Goal: Task Accomplishment & Management: Complete application form

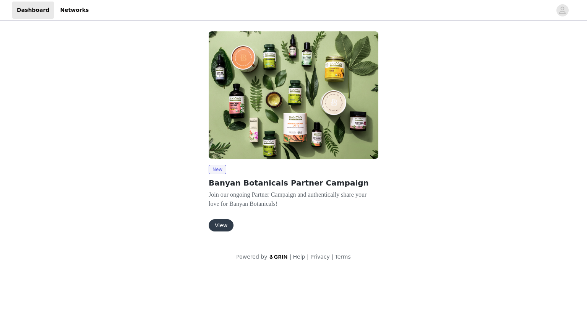
click at [223, 226] on button "View" at bounding box center [221, 225] width 25 height 12
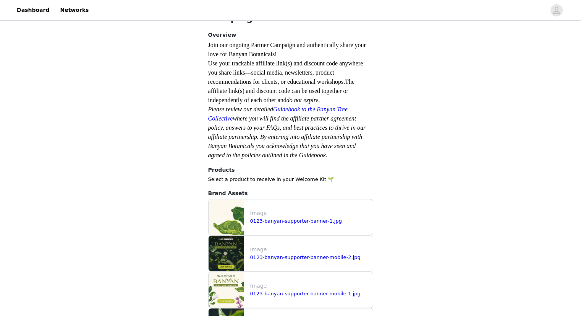
scroll to position [179, 0]
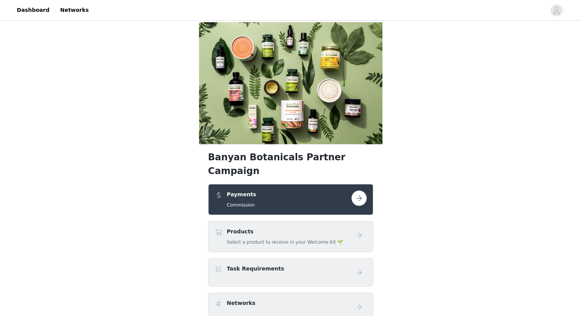
click at [261, 190] on div "Payments Commission" at bounding box center [283, 199] width 137 height 18
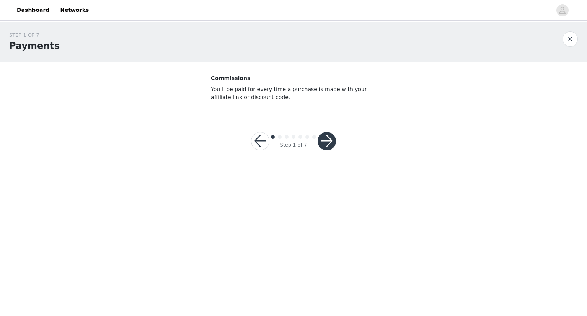
click at [330, 141] on button "button" at bounding box center [326, 141] width 18 height 18
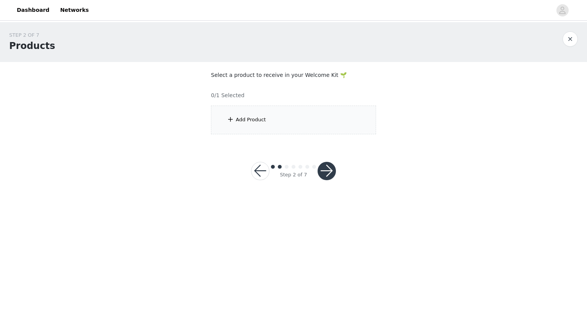
click at [239, 121] on div "Add Product" at bounding box center [251, 120] width 30 height 8
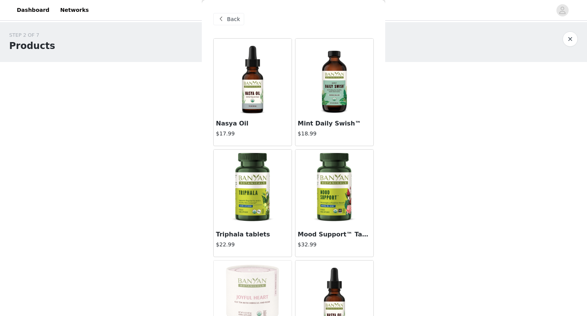
click at [248, 81] on img at bounding box center [252, 77] width 76 height 76
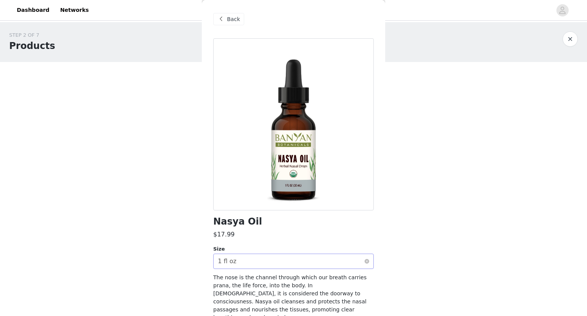
click at [283, 257] on div "Select size 1 fl oz" at bounding box center [291, 261] width 146 height 15
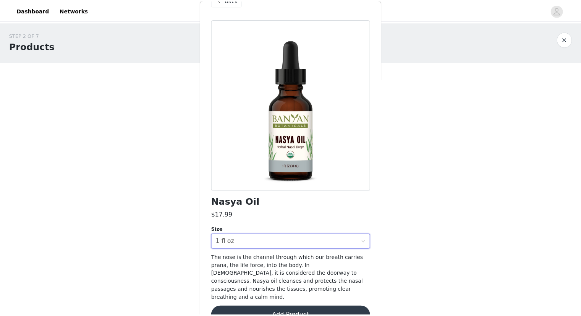
scroll to position [29, 0]
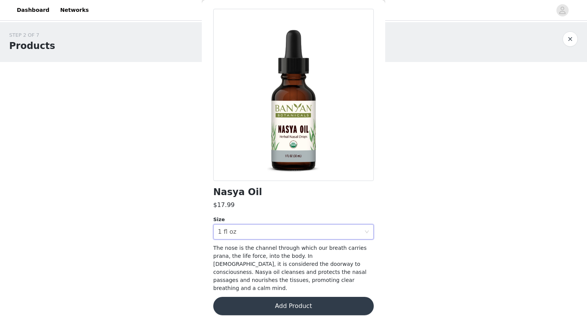
click at [297, 300] on button "Add Product" at bounding box center [293, 305] width 160 height 18
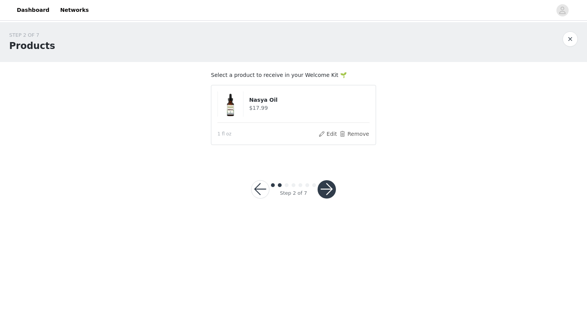
click at [322, 193] on button "button" at bounding box center [326, 189] width 18 height 18
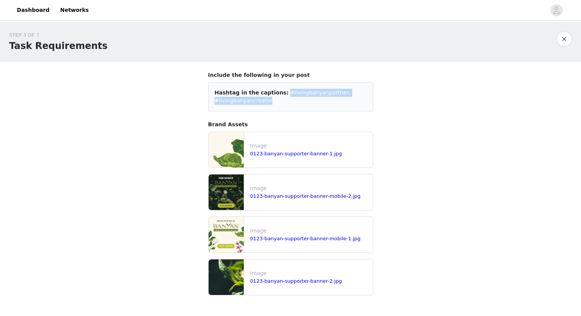
drag, startPoint x: 269, startPoint y: 100, endPoint x: 275, endPoint y: 93, distance: 8.7
click at [275, 93] on div "Hashtag in the captions: #livingbanyanpartner, #livingbanyancreator" at bounding box center [291, 97] width 152 height 16
copy span "#livingbanyanpartner, #livingbanyancreator"
click at [298, 154] on link "0123-banyan-supporter-banner-1.jpg" at bounding box center [296, 154] width 92 height 6
click at [282, 193] on link "0123-banyan-supporter-banner-mobile-2.jpg" at bounding box center [305, 196] width 110 height 6
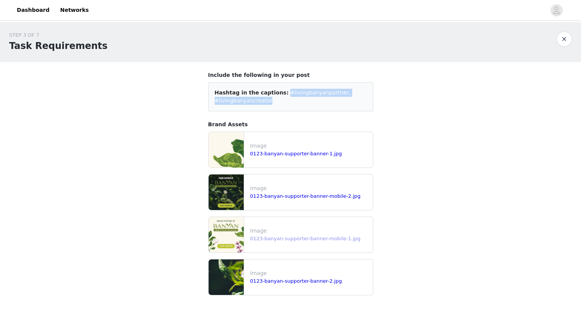
click at [271, 240] on link "0123-banyan-supporter-banner-mobile-1.jpg" at bounding box center [305, 238] width 110 height 6
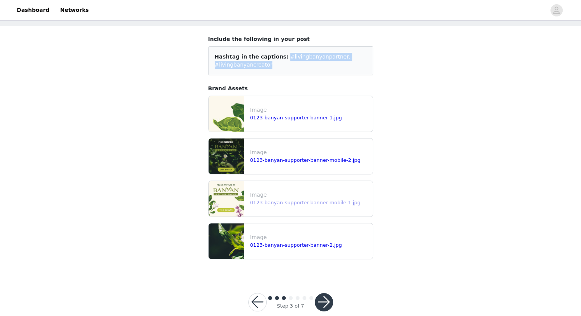
scroll to position [49, 0]
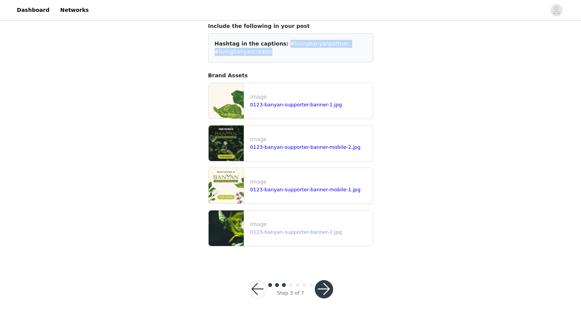
click at [274, 233] on link "0123-banyan-supporter-banner-2.jpg" at bounding box center [296, 232] width 92 height 6
click at [324, 290] on button "button" at bounding box center [324, 289] width 18 height 18
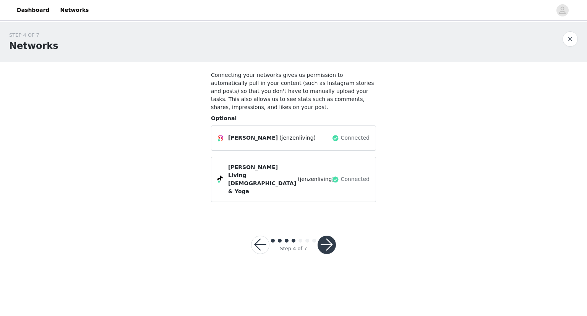
click at [324, 235] on button "button" at bounding box center [326, 244] width 18 height 18
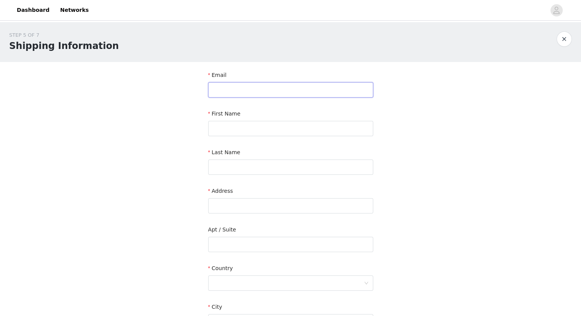
click at [251, 91] on input "text" at bounding box center [290, 89] width 165 height 15
type input "[EMAIL_ADDRESS][DOMAIN_NAME]"
type input "[PERSON_NAME]"
type input "[STREET_ADDRESS]"
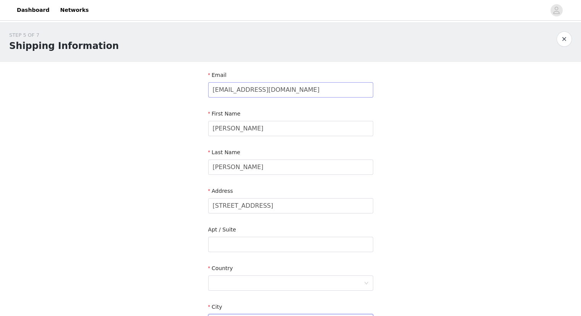
type input "Athol"
type input "01331"
type input "4134754872"
click at [232, 284] on div at bounding box center [288, 282] width 151 height 15
click at [228, 303] on li "[GEOGRAPHIC_DATA]" at bounding box center [290, 299] width 165 height 12
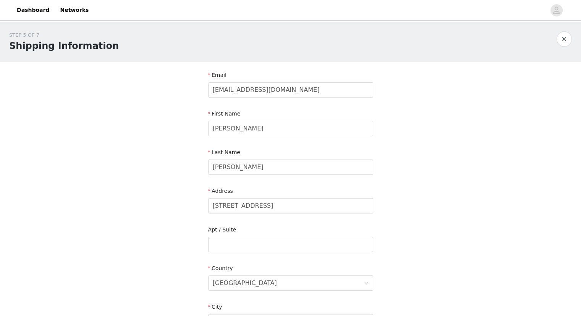
scroll to position [165, 0]
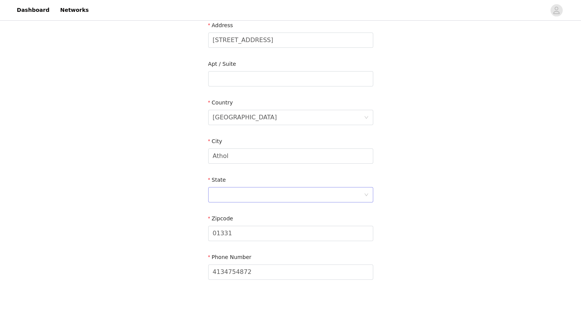
click at [254, 200] on div at bounding box center [288, 194] width 151 height 15
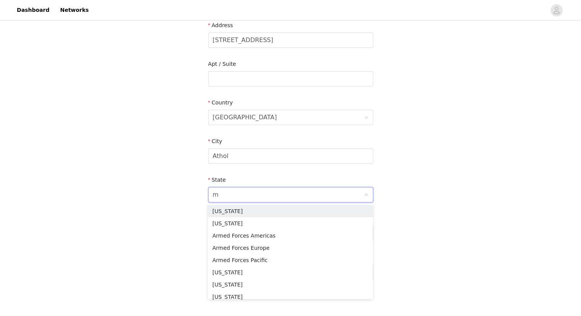
type input "ma"
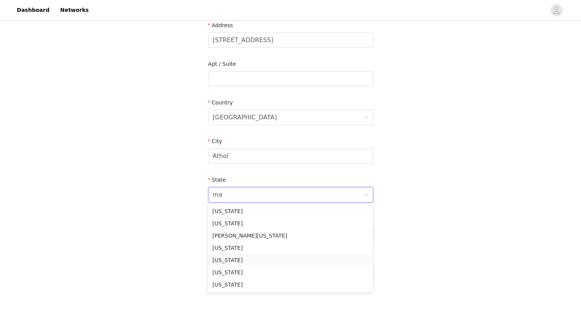
click at [248, 261] on li "[US_STATE]" at bounding box center [290, 260] width 165 height 12
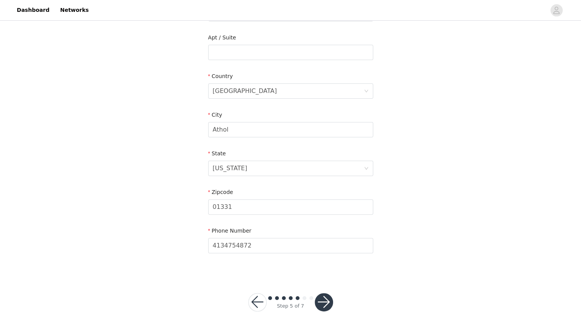
scroll to position [205, 0]
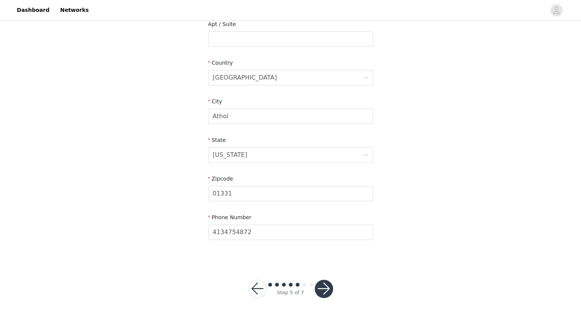
click at [324, 287] on button "button" at bounding box center [324, 288] width 18 height 18
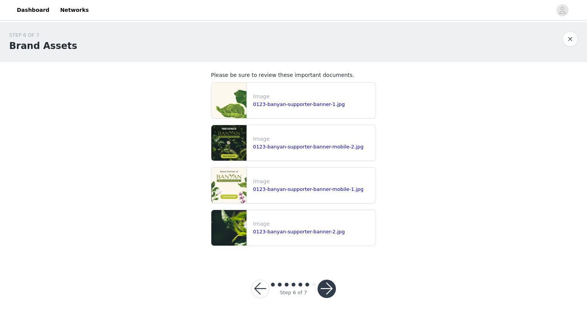
click at [329, 287] on button "button" at bounding box center [326, 288] width 18 height 18
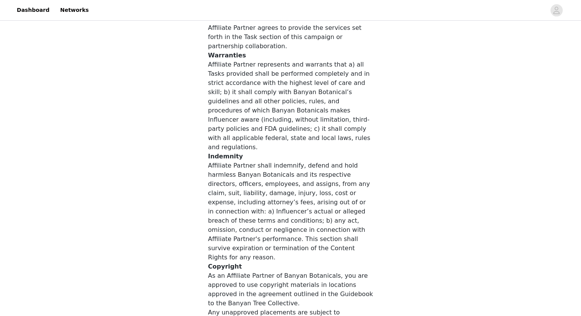
scroll to position [381, 0]
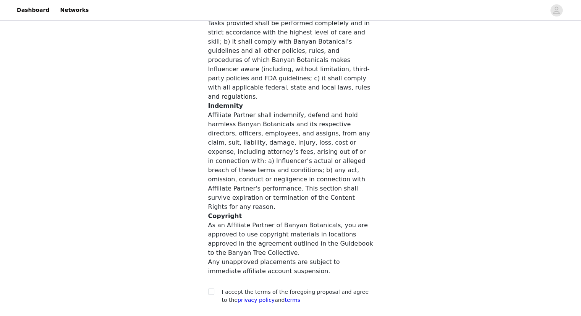
click at [214, 288] on div at bounding box center [213, 292] width 11 height 8
click at [212, 288] on input "checkbox" at bounding box center [210, 290] width 5 height 5
checkbox input "true"
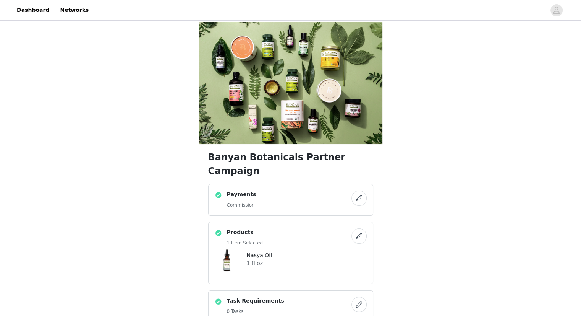
click at [355, 190] on button "button" at bounding box center [358, 197] width 15 height 15
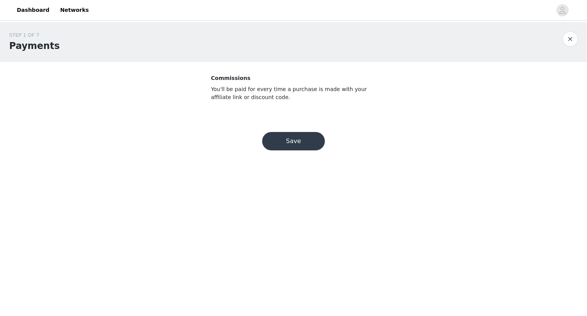
click at [301, 145] on button "Save" at bounding box center [293, 141] width 63 height 18
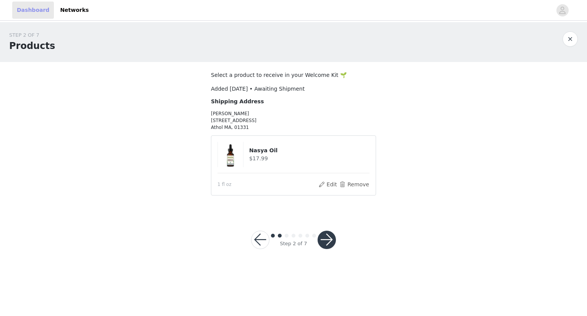
click at [32, 11] on link "Dashboard" at bounding box center [33, 10] width 42 height 17
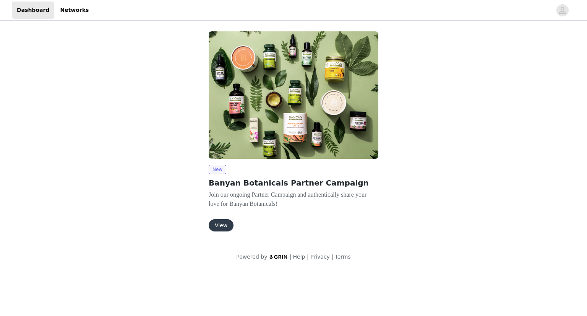
click at [215, 220] on button "View" at bounding box center [221, 225] width 25 height 12
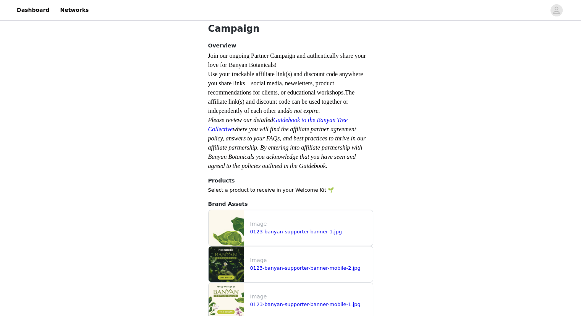
scroll to position [179, 0]
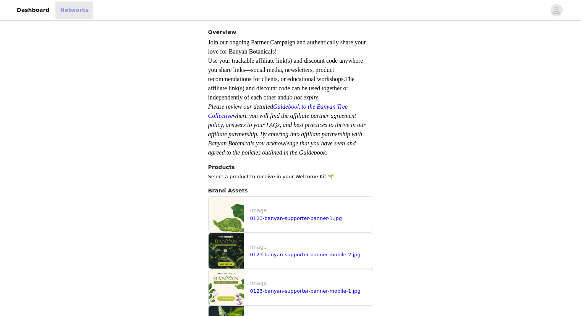
click at [65, 10] on link "Networks" at bounding box center [74, 10] width 38 height 17
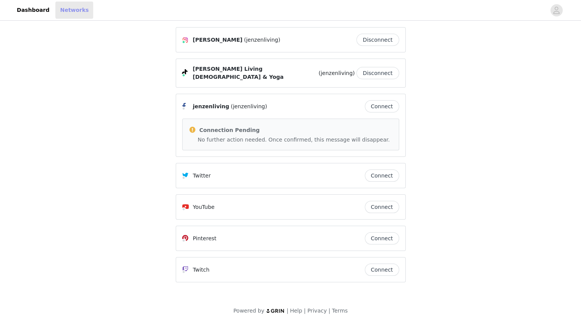
scroll to position [10, 0]
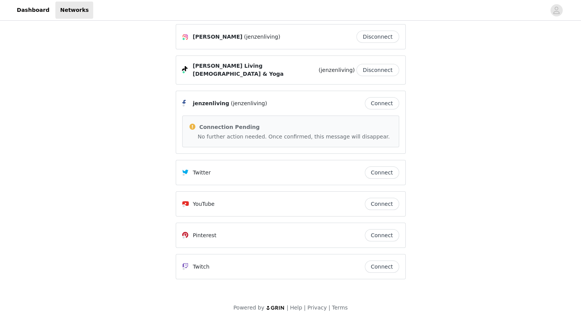
click at [377, 232] on button "Connect" at bounding box center [382, 235] width 34 height 12
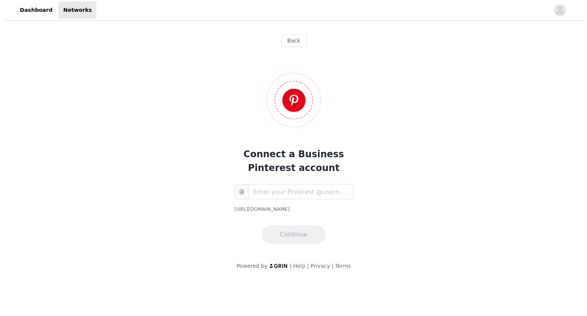
scroll to position [0, 0]
click at [272, 189] on input "text" at bounding box center [300, 191] width 104 height 15
paste input "https://www.pinterest.com/jenzenliving/"
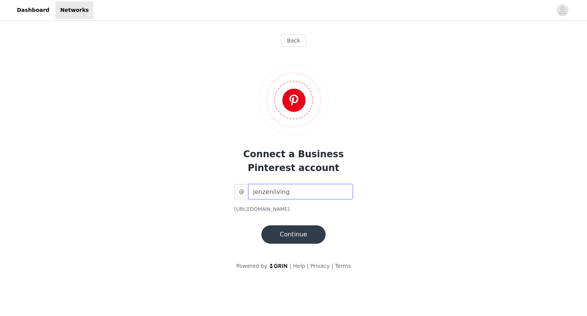
click at [254, 195] on input "jenzenliving" at bounding box center [300, 191] width 104 height 15
type input "jenzenliving"
click at [290, 237] on button "Continue" at bounding box center [293, 234] width 64 height 18
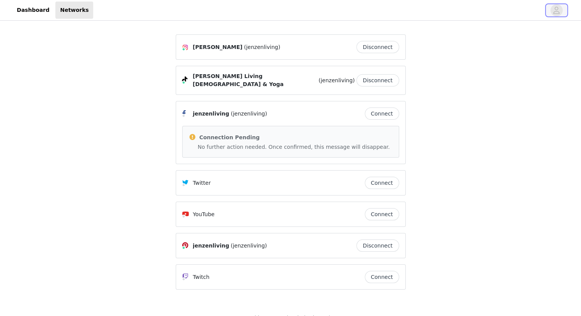
click at [558, 11] on icon "avatar" at bounding box center [556, 10] width 7 height 12
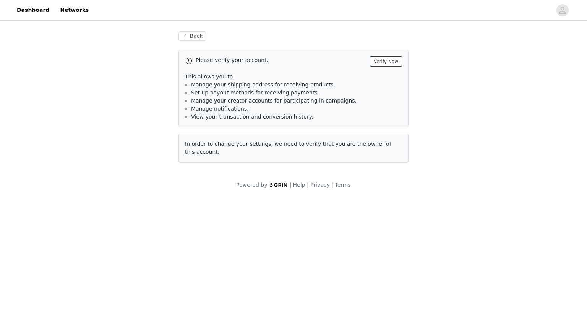
click at [391, 63] on button "Verify Now" at bounding box center [386, 61] width 32 height 10
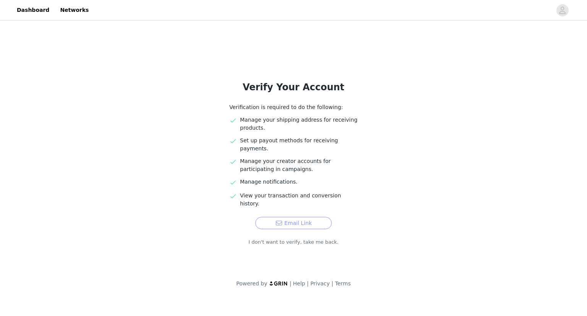
click at [292, 217] on button "Email Link" at bounding box center [293, 223] width 76 height 12
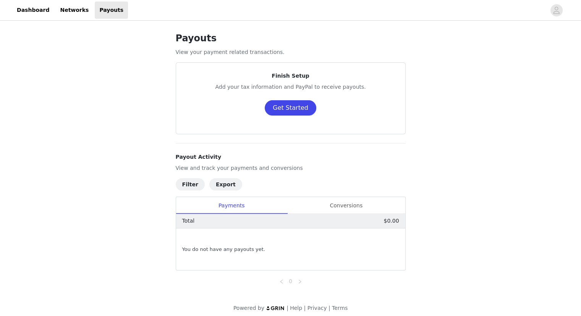
click at [302, 112] on button "Get Started" at bounding box center [291, 107] width 52 height 15
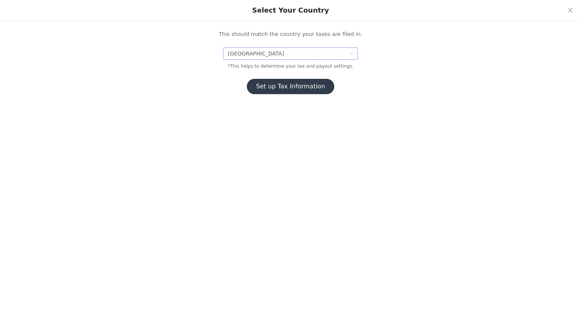
click at [280, 50] on div "[GEOGRAPHIC_DATA]" at bounding box center [288, 53] width 120 height 11
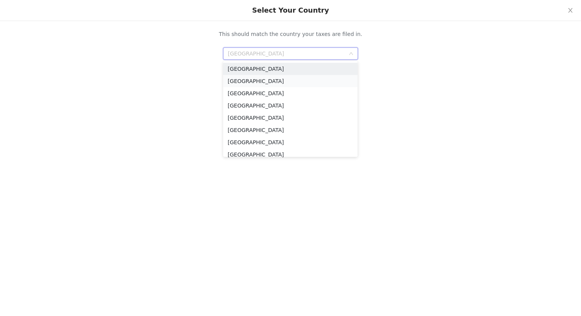
type input "m"
type input "u"
click at [255, 69] on li "[GEOGRAPHIC_DATA]" at bounding box center [290, 69] width 134 height 12
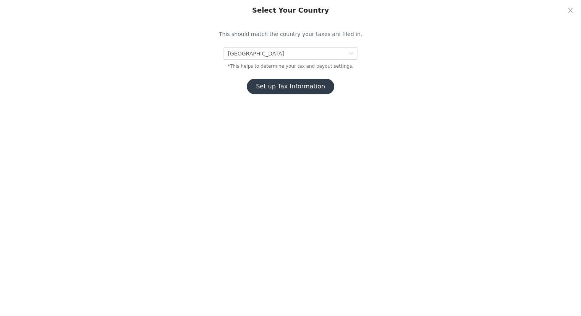
click at [272, 90] on button "Set up Tax Information" at bounding box center [290, 86] width 87 height 15
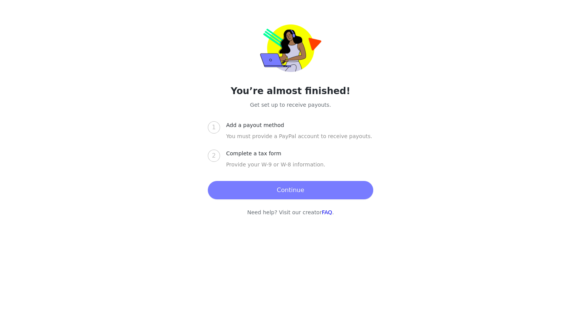
click at [245, 127] on div "Add a payout method" at bounding box center [258, 125] width 64 height 8
click at [282, 193] on button "Continue" at bounding box center [290, 190] width 165 height 18
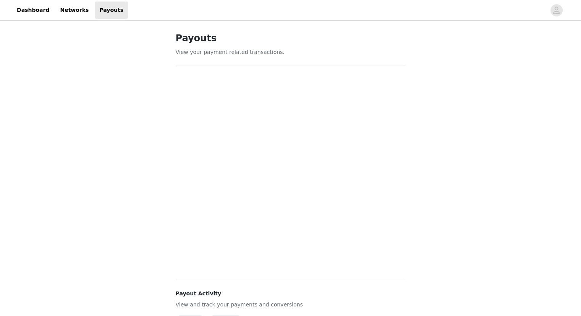
scroll to position [142, 0]
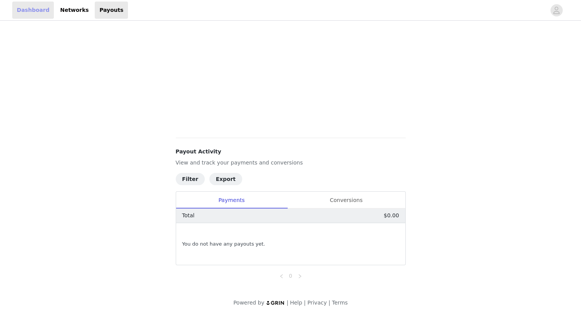
click at [29, 16] on link "Dashboard" at bounding box center [33, 10] width 42 height 17
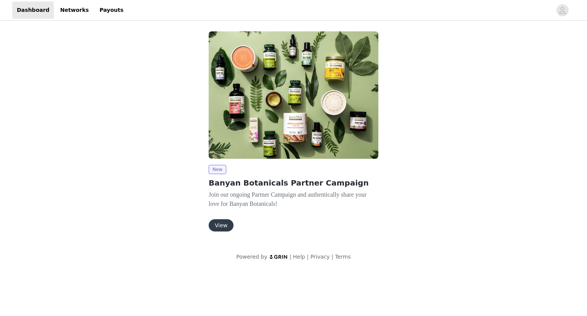
click at [277, 89] on img at bounding box center [294, 94] width 170 height 127
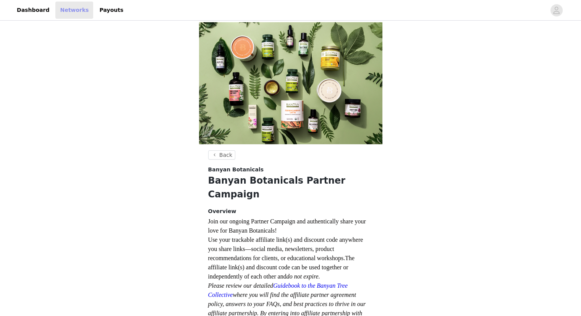
click at [70, 9] on link "Networks" at bounding box center [74, 10] width 38 height 17
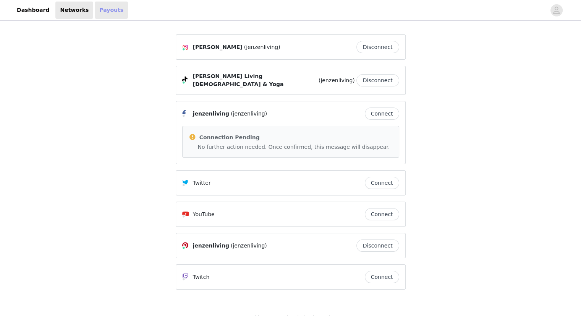
click at [102, 10] on link "Payouts" at bounding box center [111, 10] width 33 height 17
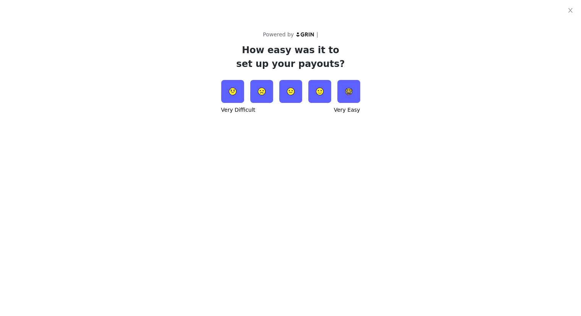
click at [342, 97] on img at bounding box center [348, 91] width 23 height 23
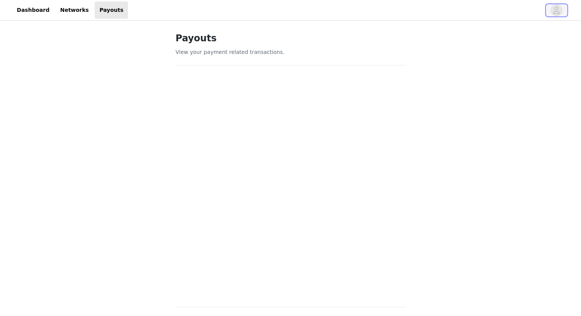
click at [554, 11] on icon "avatar" at bounding box center [556, 10] width 7 height 12
